Goal: Task Accomplishment & Management: Use online tool/utility

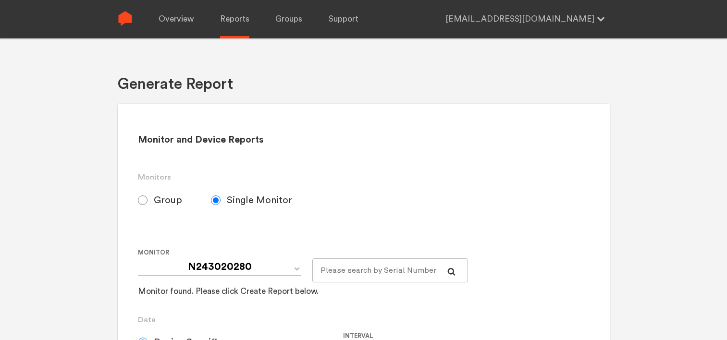
select select "Minute"
click at [150, 200] on label "Group" at bounding box center [174, 200] width 73 height 24
click at [148, 200] on input "Group" at bounding box center [143, 201] width 10 height 10
radio input "true"
radio input "false"
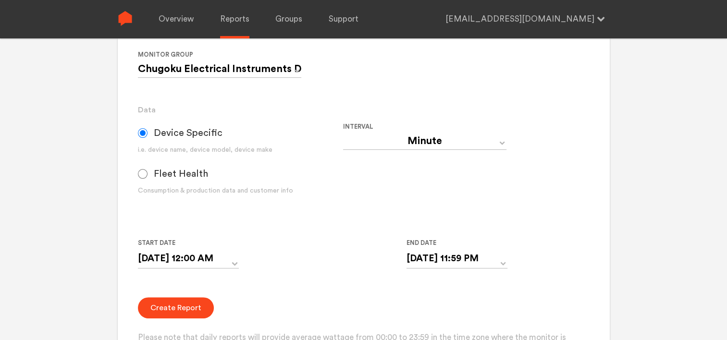
scroll to position [192, 0]
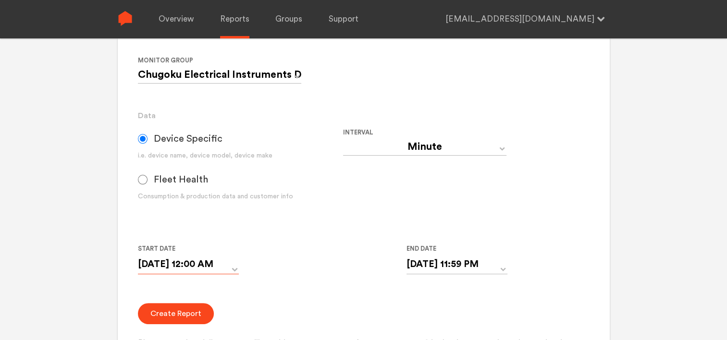
click at [238, 262] on input "[DATE] 12:00 AM" at bounding box center [188, 265] width 101 height 20
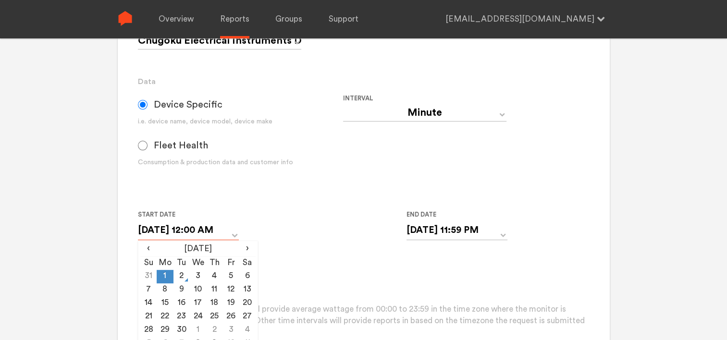
scroll to position [288, 0]
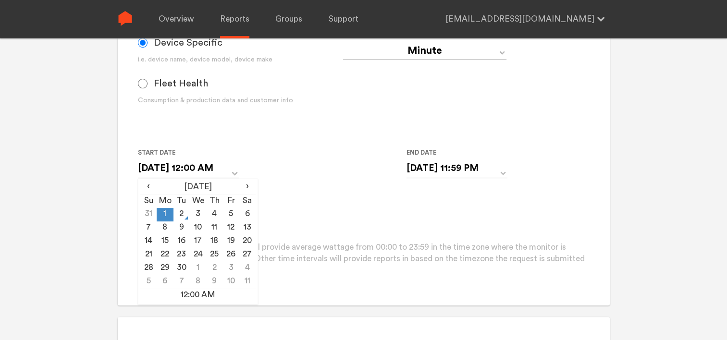
click at [309, 207] on div "Create Report Please note that daily reports will provide average wattage from …" at bounding box center [363, 242] width 451 height 70
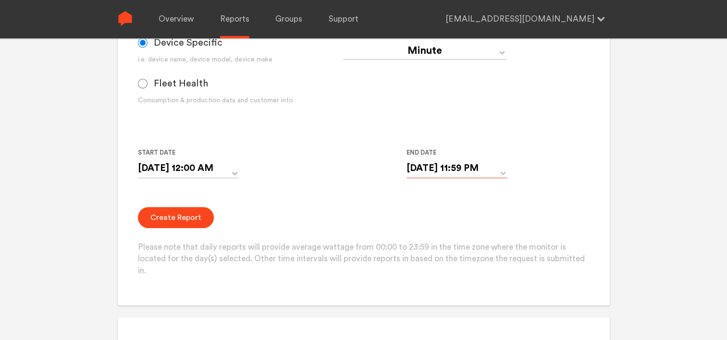
click at [488, 171] on input "[DATE] 11:59 PM" at bounding box center [457, 169] width 101 height 20
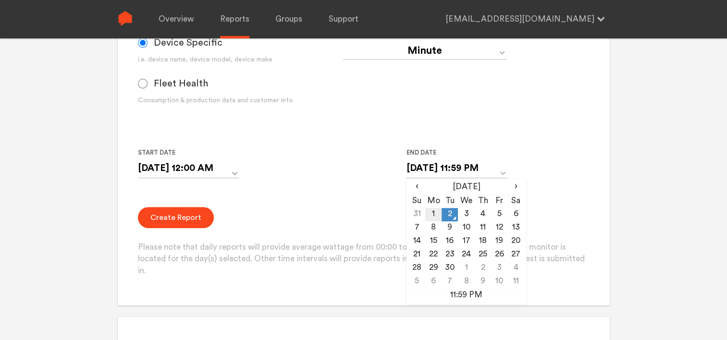
click at [437, 211] on td "1" at bounding box center [434, 214] width 16 height 13
type input "[DATE] 11:59 PM"
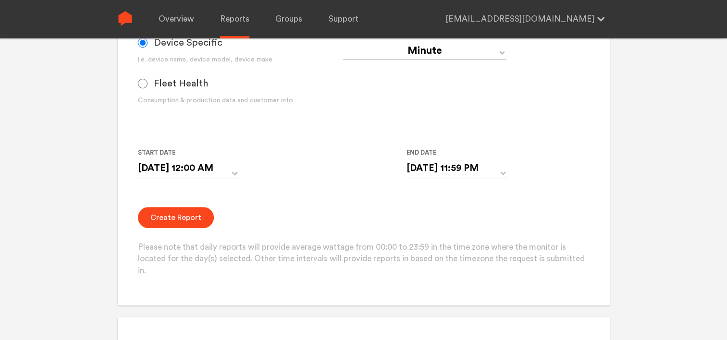
click at [372, 202] on form "Group Single Monitor Monitor Group Chugoku Electrical Instruments Default Group…" at bounding box center [363, 88] width 451 height 377
click at [174, 224] on button "Create Report" at bounding box center [176, 217] width 76 height 21
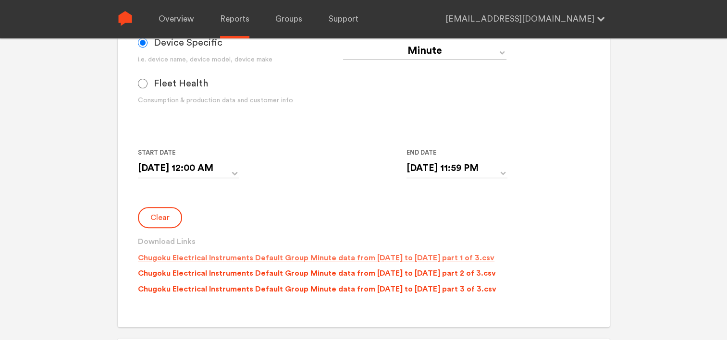
click at [292, 256] on p "Chugoku Electrical Instruments Default Group Minute data from [DATE] to [DATE] …" at bounding box center [316, 258] width 357 height 12
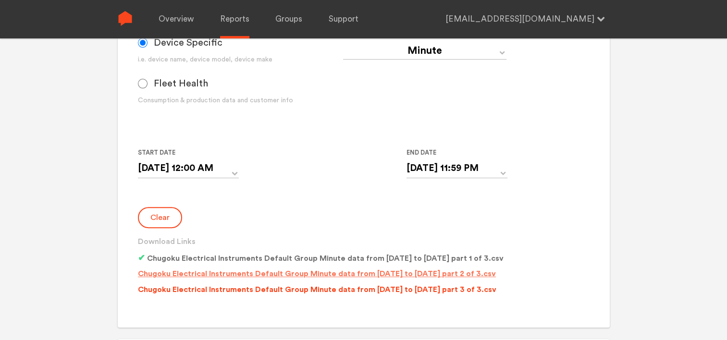
click at [297, 271] on p "Chugoku Electrical Instruments Default Group Minute data from [DATE] to [DATE] …" at bounding box center [317, 274] width 358 height 12
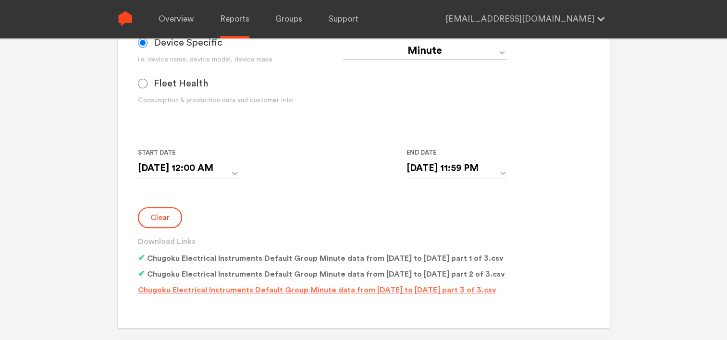
click at [296, 288] on p "Chugoku Electrical Instruments Default Group Minute data from [DATE] to [DATE] …" at bounding box center [317, 291] width 359 height 12
click at [333, 138] on form "Group Single Monitor Monitor Group Chugoku Electrical Instruments Default Group…" at bounding box center [363, 100] width 451 height 401
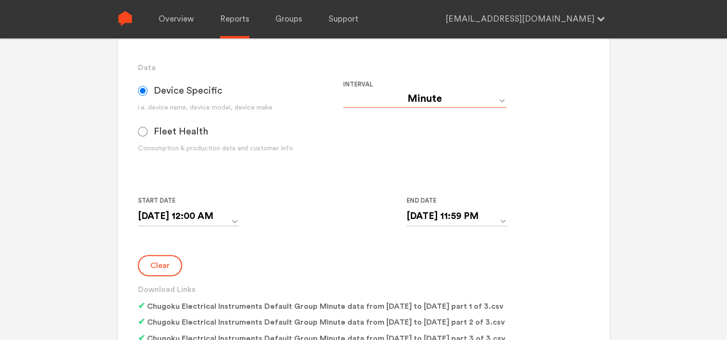
drag, startPoint x: 432, startPoint y: 97, endPoint x: 431, endPoint y: 106, distance: 9.2
click at [432, 97] on select "Day Year Month Week Hour 30 Minute 15 Minute 5 Minute Minute" at bounding box center [424, 98] width 163 height 17
select select "Day"
click at [343, 90] on select "Day Year Month Week Hour 30 Minute 15 Minute 5 Minute Minute" at bounding box center [424, 98] width 163 height 17
type input "[DATE]"
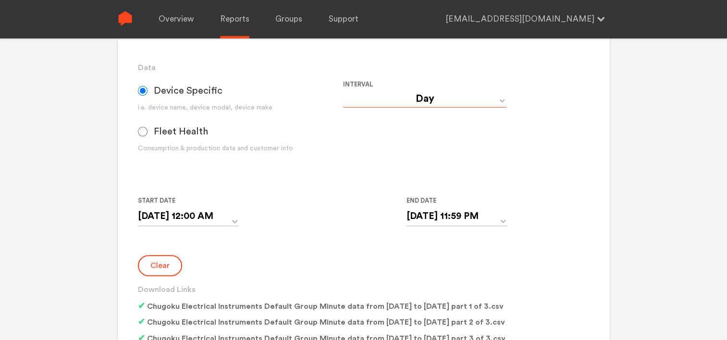
type input "[DATE]"
click at [163, 261] on button "Clear" at bounding box center [160, 265] width 44 height 21
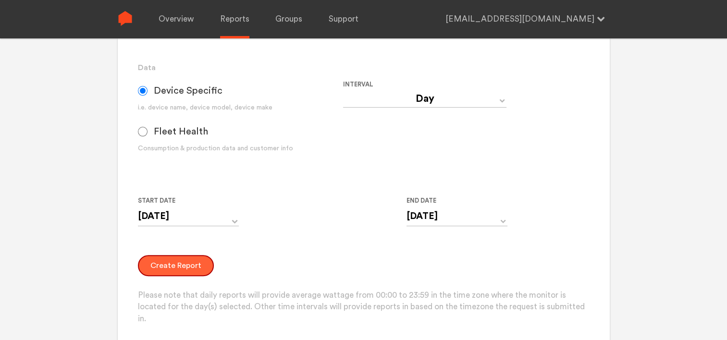
click at [175, 265] on button "Create Report" at bounding box center [176, 265] width 76 height 21
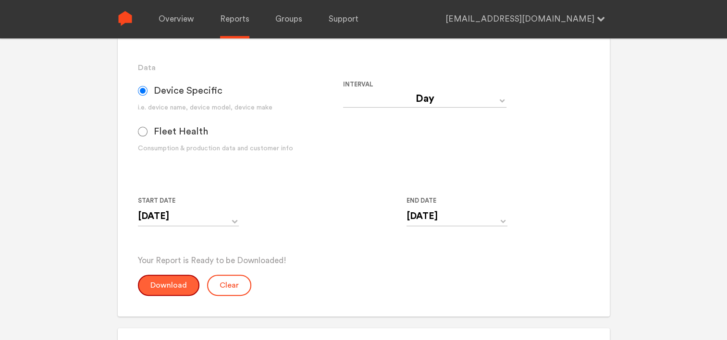
click at [156, 288] on button "Download" at bounding box center [169, 285] width 62 height 21
